Goal: Check status

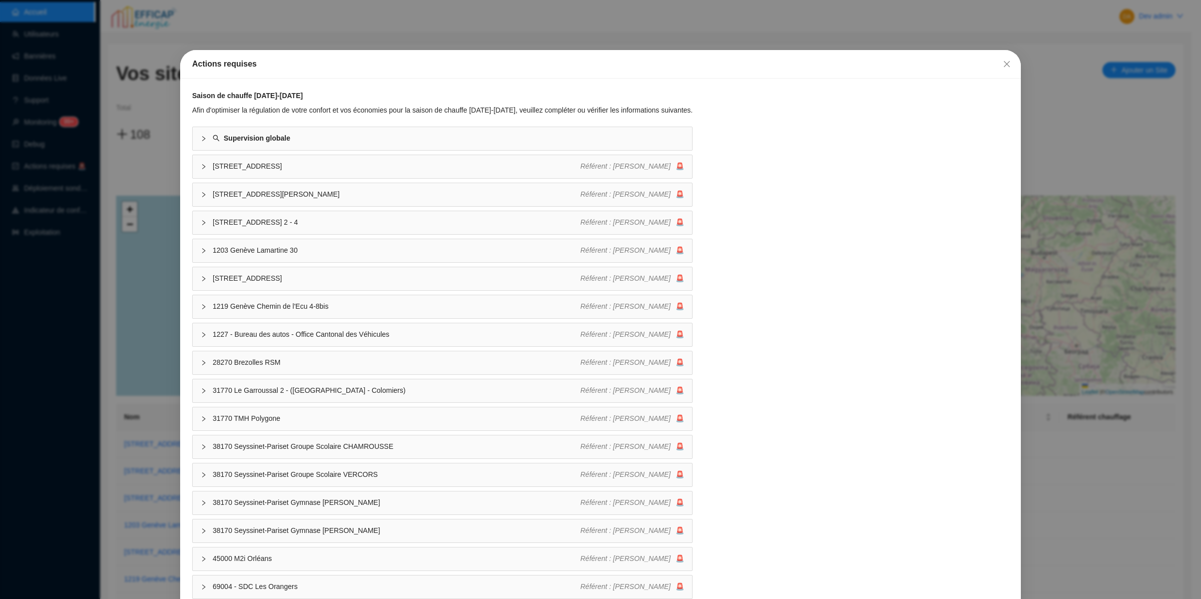
click at [30, 279] on div "Actions requises Saison de chauffe [DATE]-[DATE] Afin d'optimiser la régulation…" at bounding box center [600, 299] width 1201 height 599
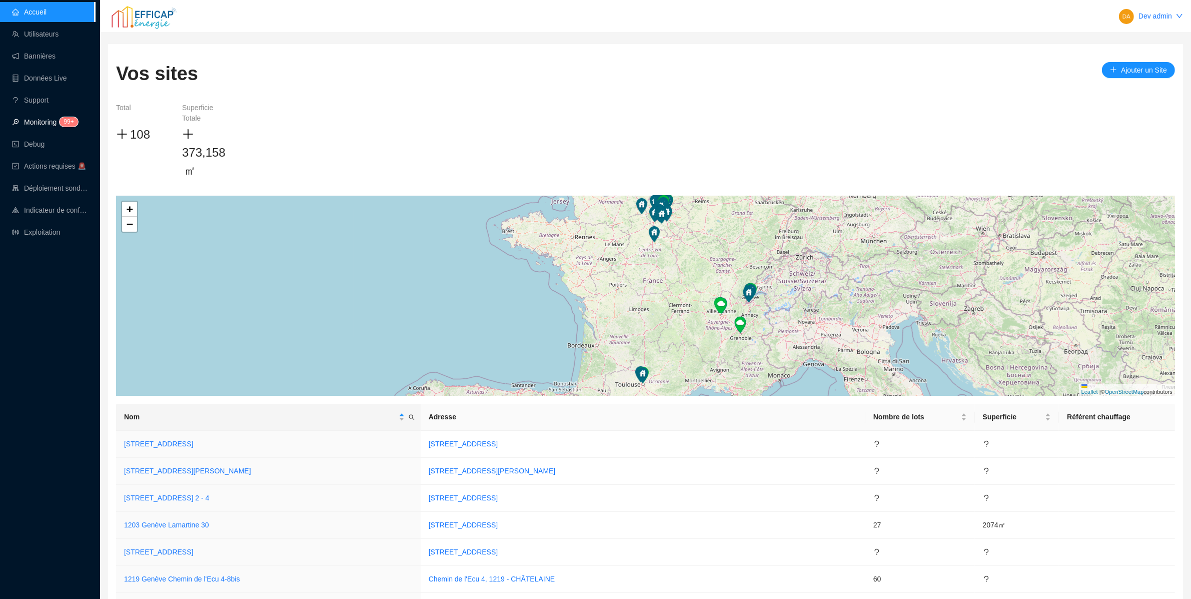
click at [68, 117] on sup "99+" at bounding box center [69, 122] width 18 height 10
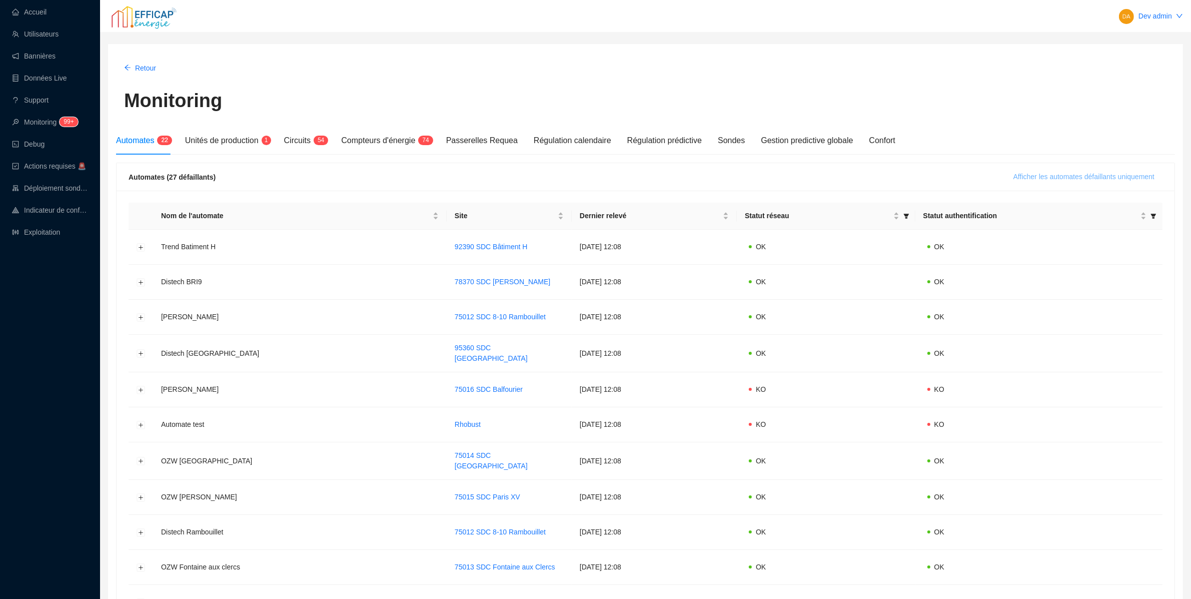
click at [1061, 184] on button "Afficher les automates défaillants uniquement" at bounding box center [1084, 177] width 157 height 16
